Goal: Find specific page/section: Find specific page/section

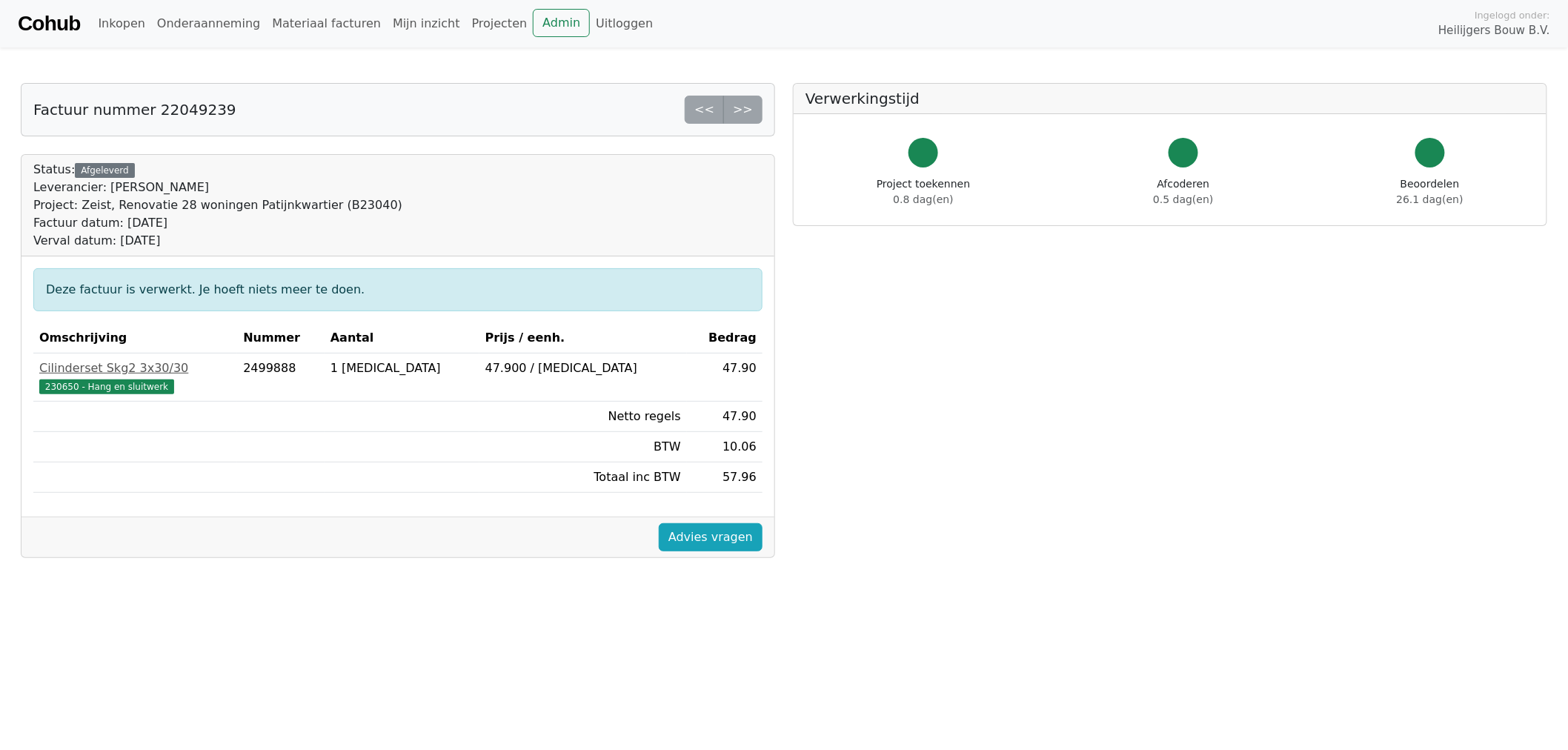
click at [739, 107] on div "<< >>" at bounding box center [724, 109] width 78 height 28
click at [309, 19] on link "Materiaal facturen" at bounding box center [327, 23] width 121 height 29
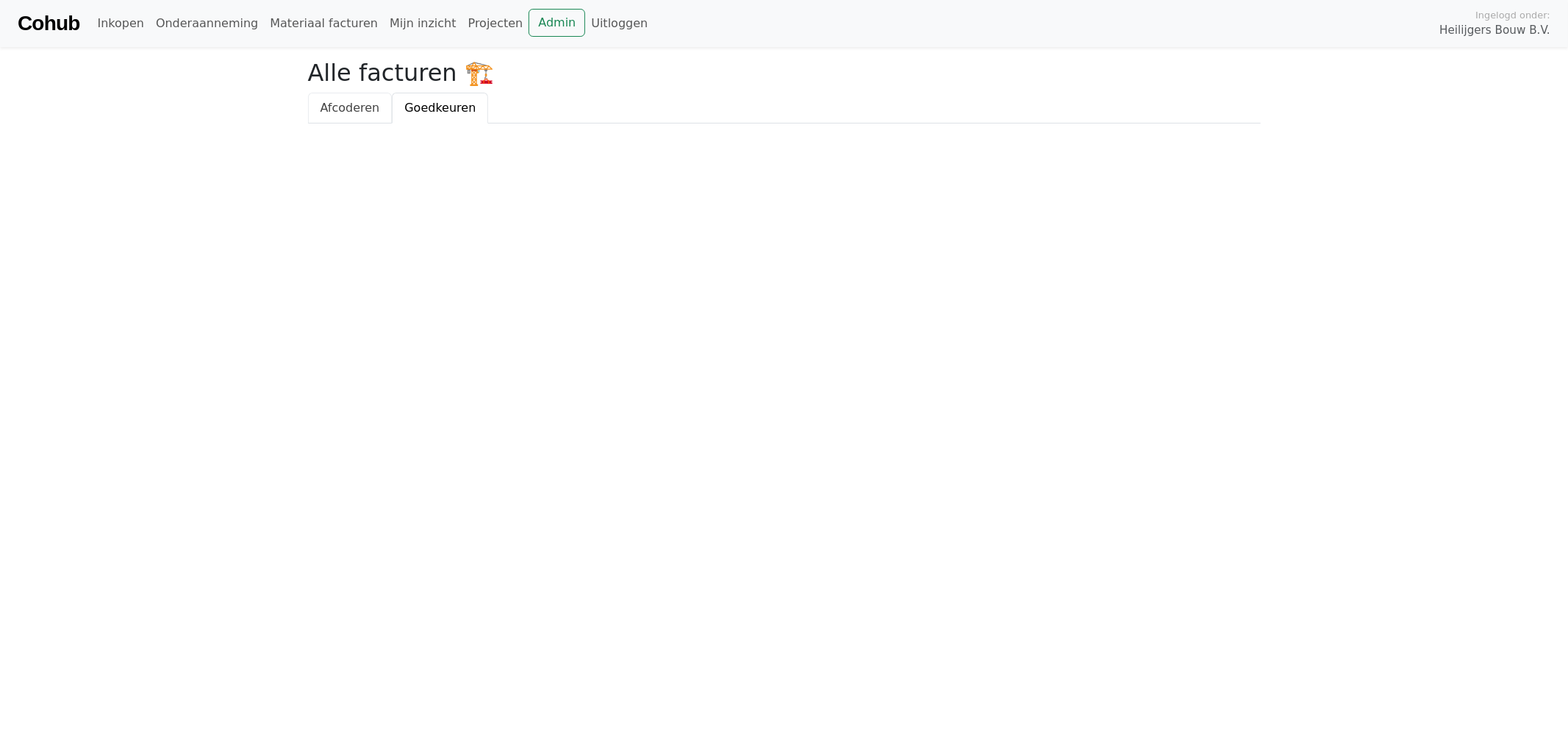
click at [340, 105] on span "Afcoderen" at bounding box center [350, 107] width 60 height 14
